Goal: Task Accomplishment & Management: Manage account settings

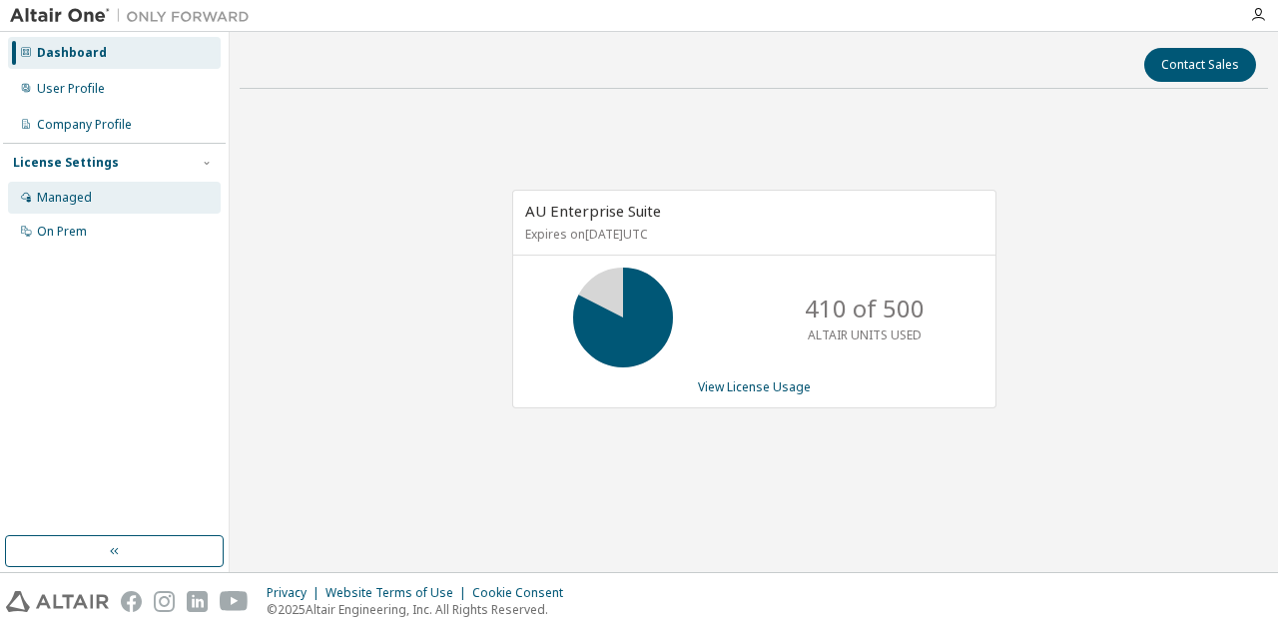
click at [139, 190] on div "Managed" at bounding box center [114, 198] width 213 height 32
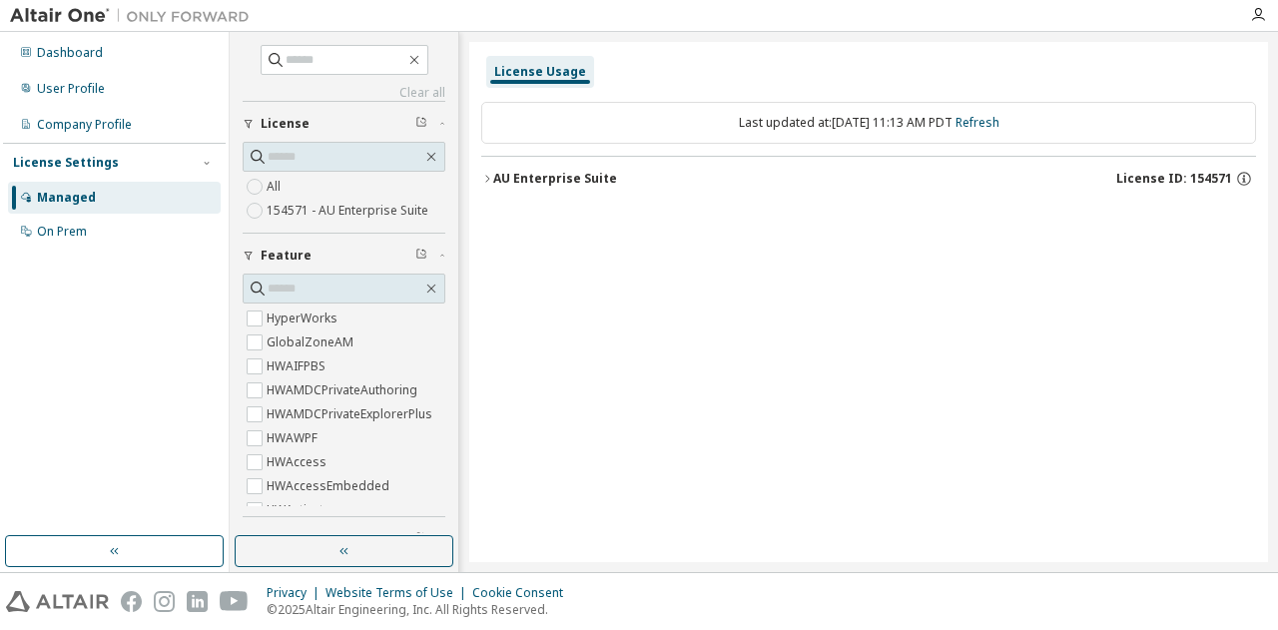
click at [288, 207] on label "154571 - AU Enterprise Suite" at bounding box center [350, 211] width 166 height 24
click at [144, 61] on div "Dashboard" at bounding box center [114, 53] width 213 height 32
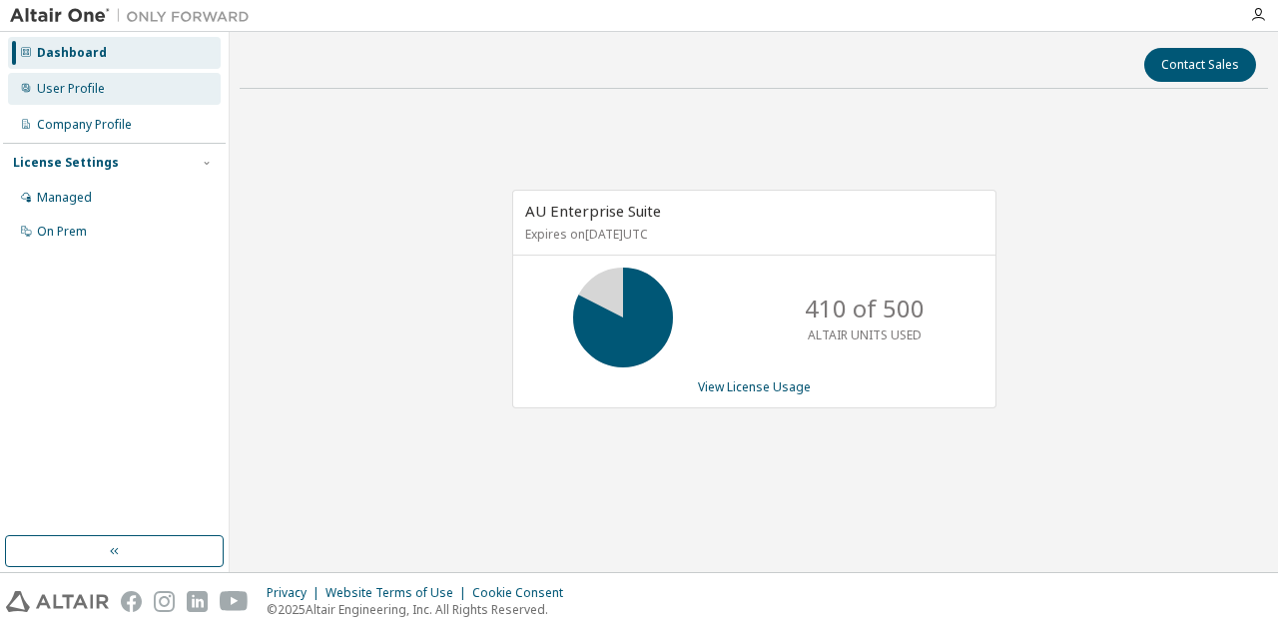
click at [144, 94] on div "User Profile" at bounding box center [114, 89] width 213 height 32
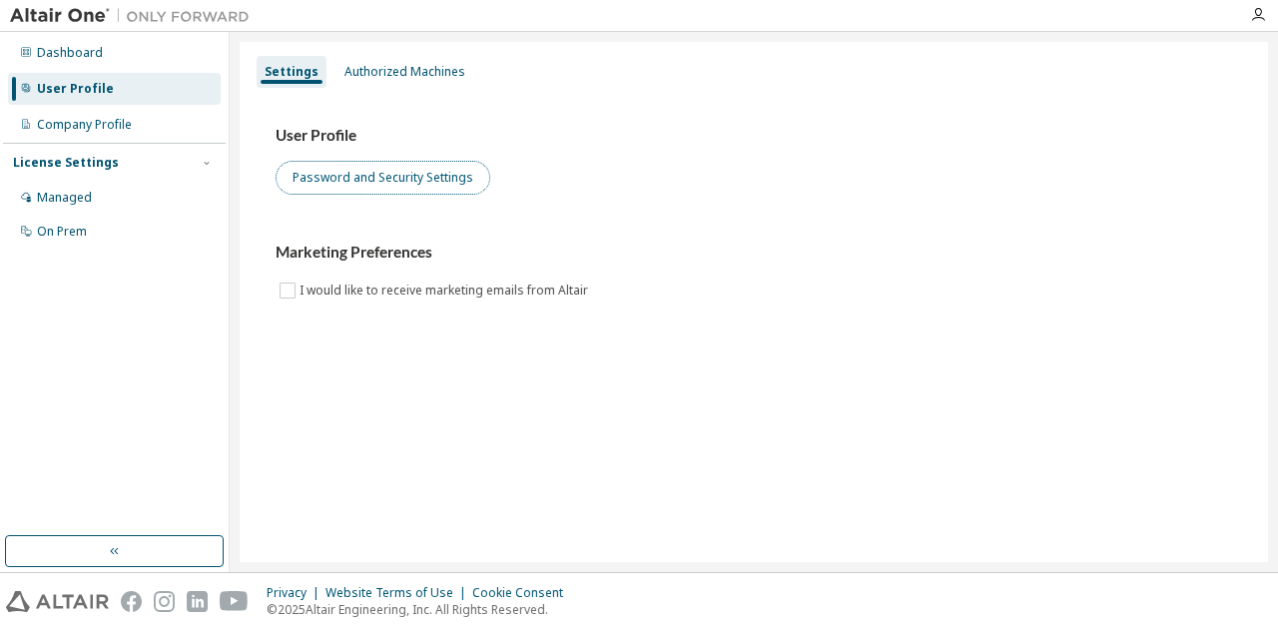
click at [321, 177] on button "Password and Security Settings" at bounding box center [383, 178] width 215 height 34
